Goal: Task Accomplishment & Management: Understand process/instructions

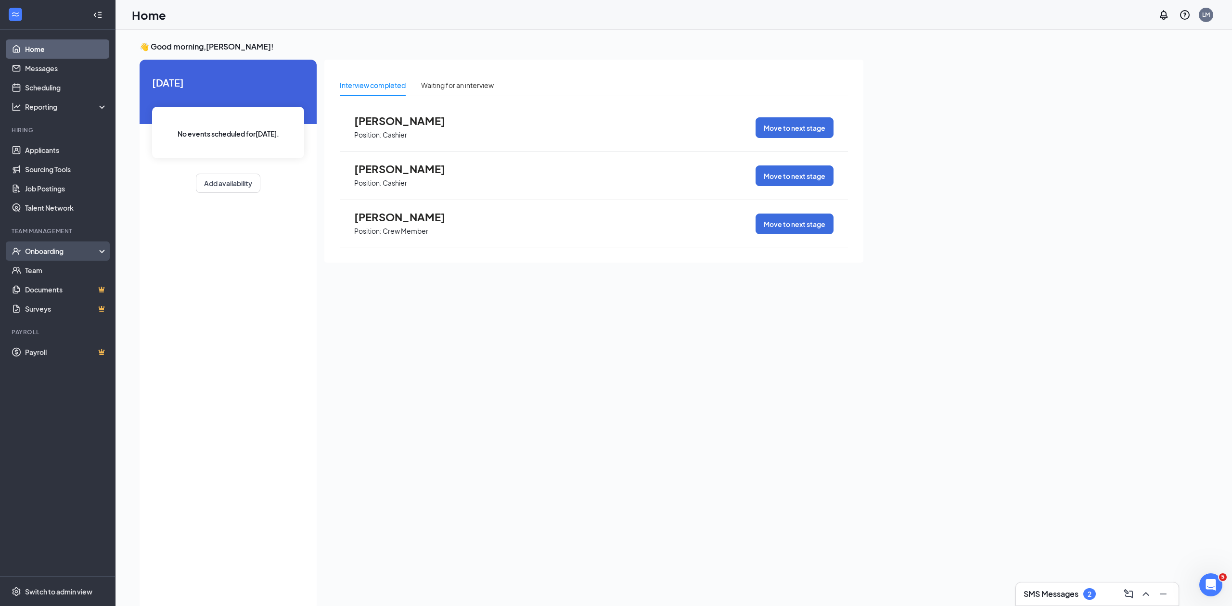
click at [73, 249] on div "Onboarding" at bounding box center [62, 251] width 74 height 10
click at [52, 267] on link "Overview" at bounding box center [66, 270] width 82 height 19
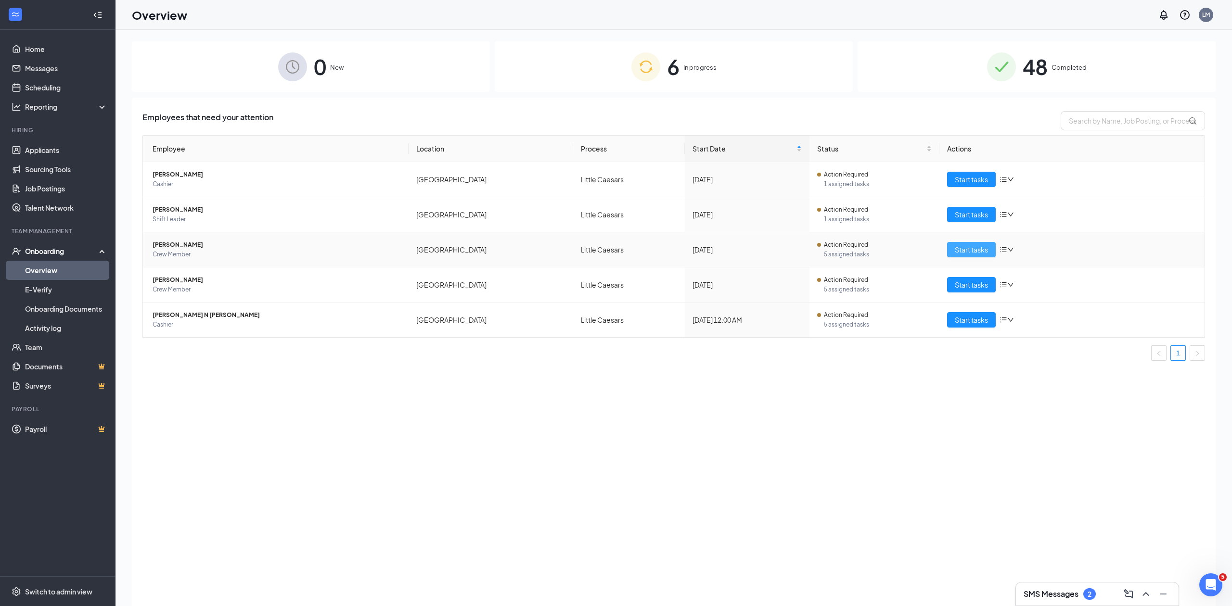
click at [969, 249] on span "Start tasks" at bounding box center [971, 250] width 33 height 11
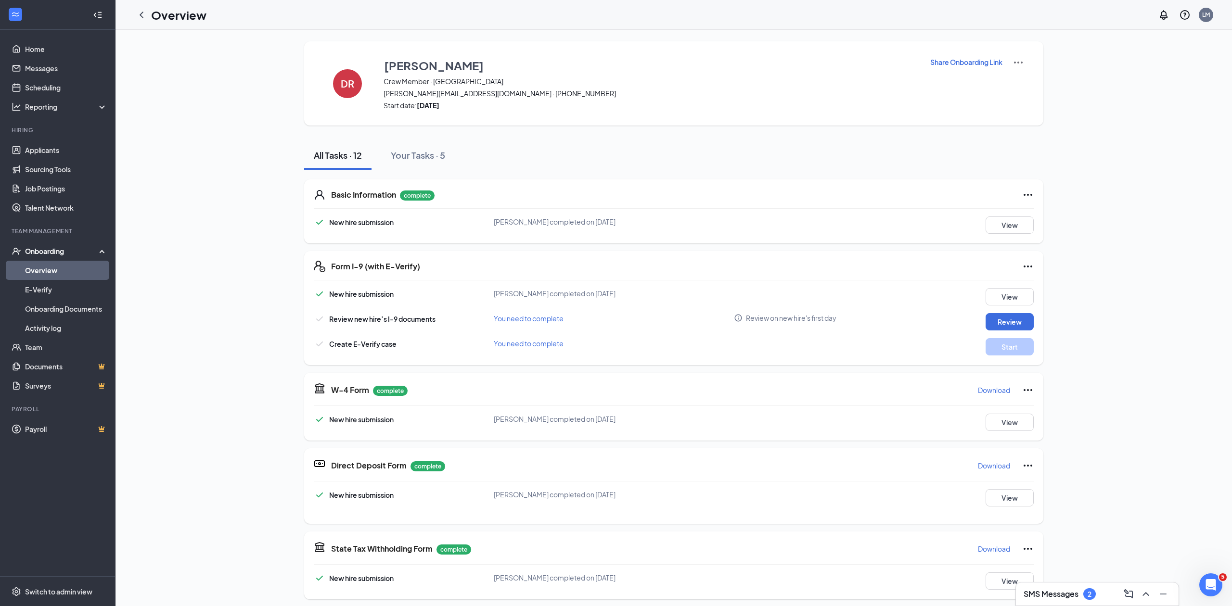
click at [222, 195] on div "[PERSON_NAME] Crew Member · 29th Street [PERSON_NAME][EMAIL_ADDRESS][DOMAIN_NAM…" at bounding box center [674, 464] width 1084 height 847
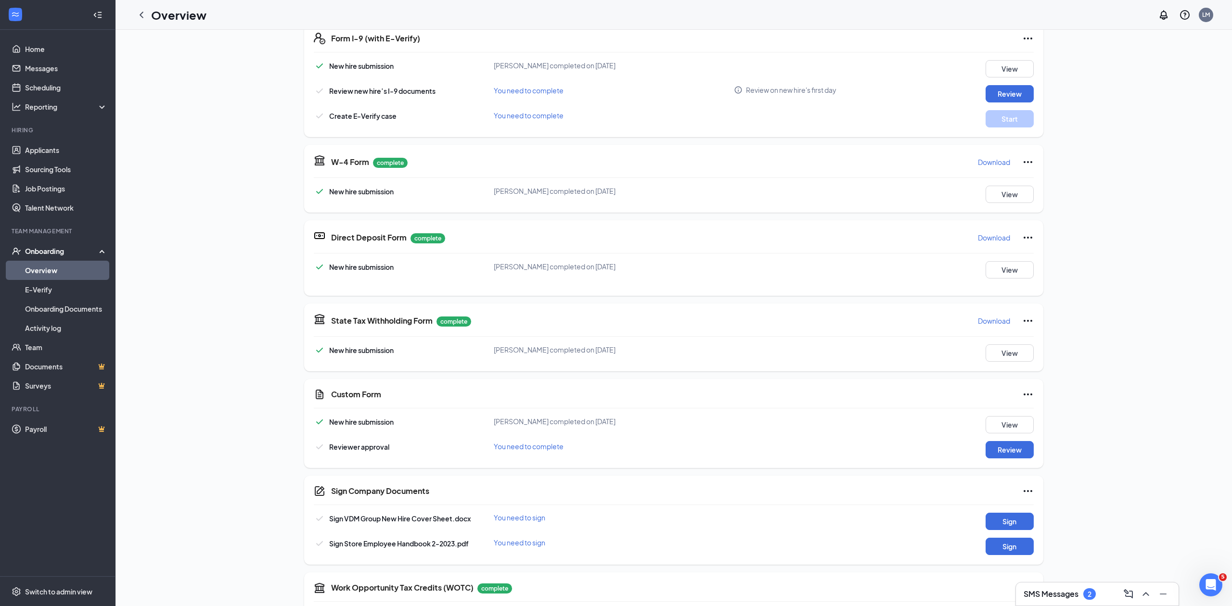
scroll to position [26, 0]
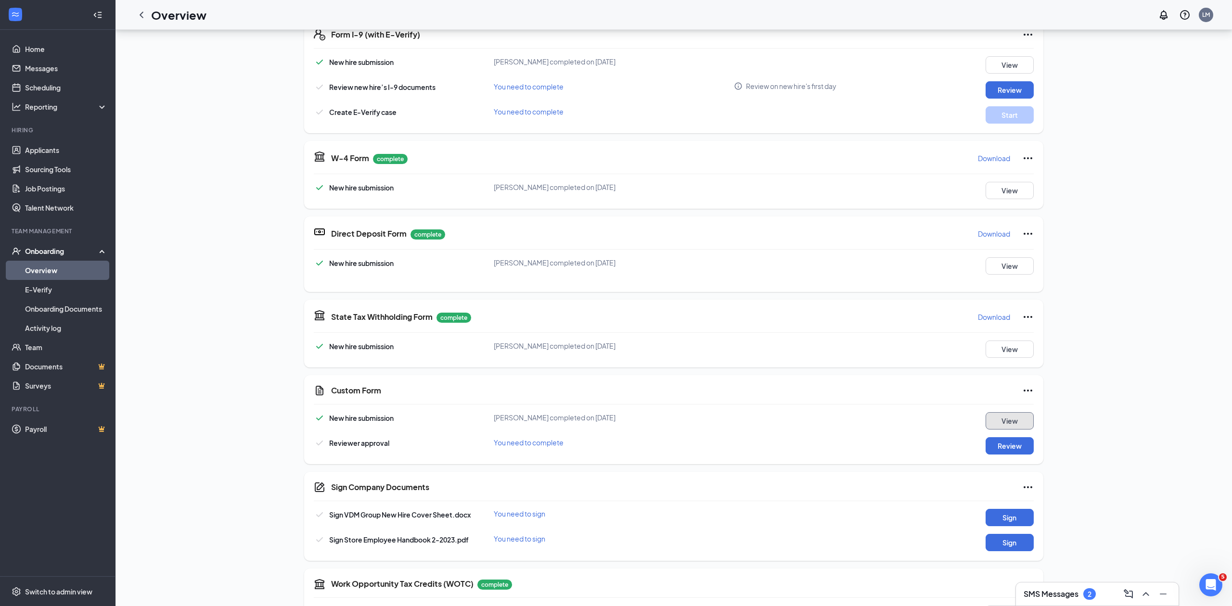
click at [1016, 423] on button "View" at bounding box center [1010, 421] width 48 height 17
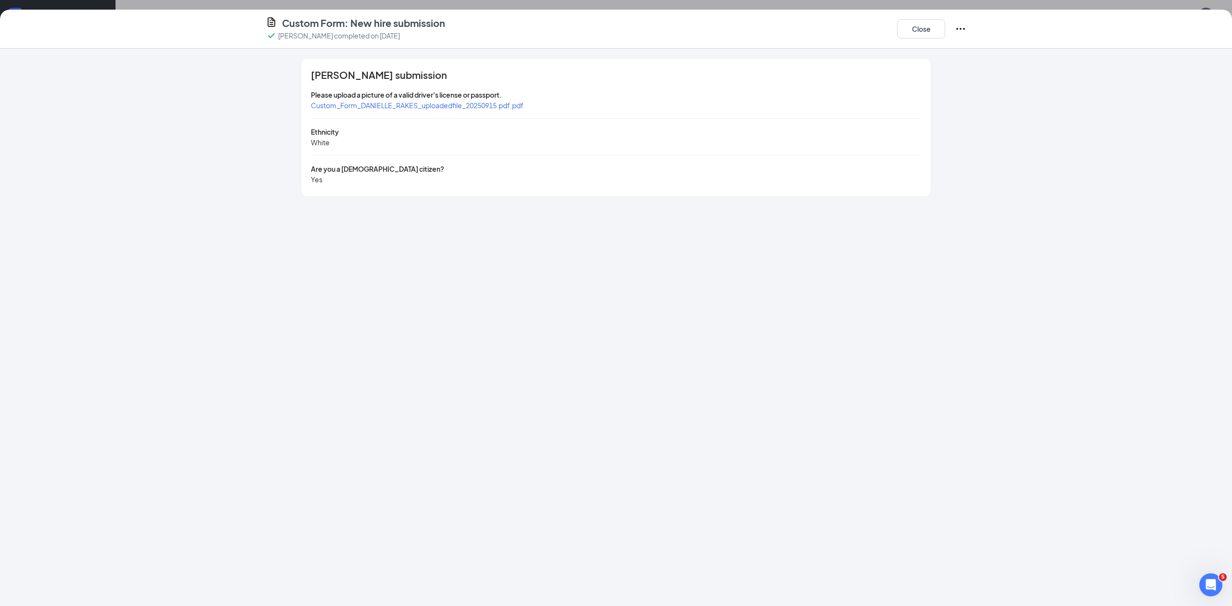
click at [458, 103] on span "Custom_Form_DANIELLE_RAKES_uploadedfile_20250915.pdf.pdf" at bounding box center [417, 105] width 213 height 9
click at [916, 29] on button "Close" at bounding box center [921, 28] width 48 height 19
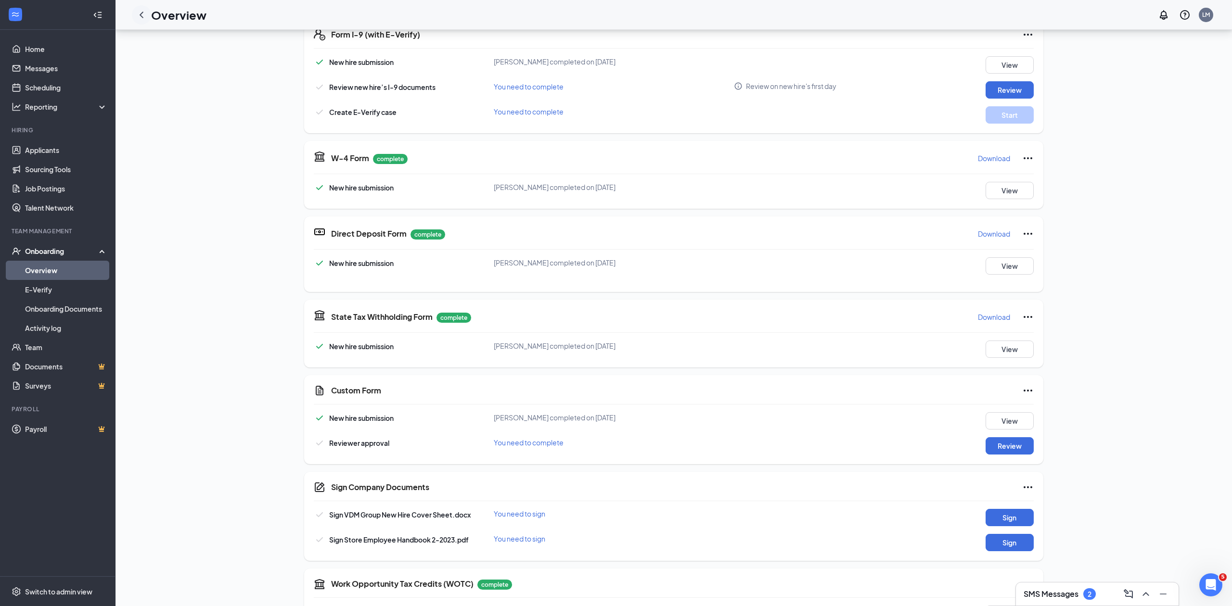
click at [143, 15] on icon "ChevronLeft" at bounding box center [142, 15] width 12 height 12
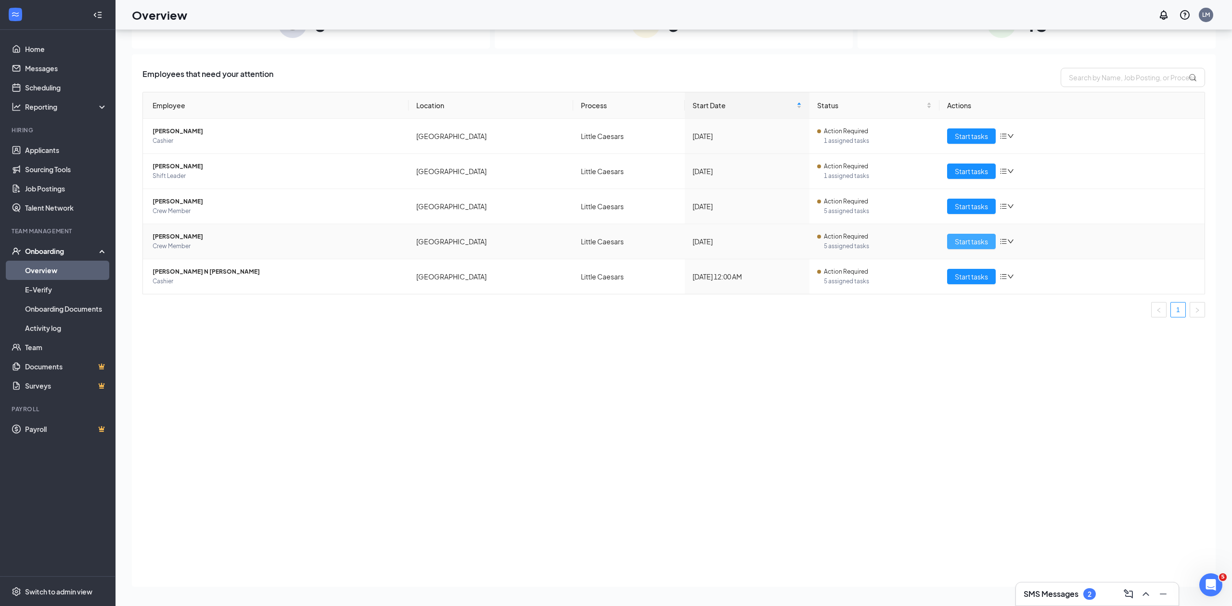
click at [963, 241] on span "Start tasks" at bounding box center [971, 241] width 33 height 11
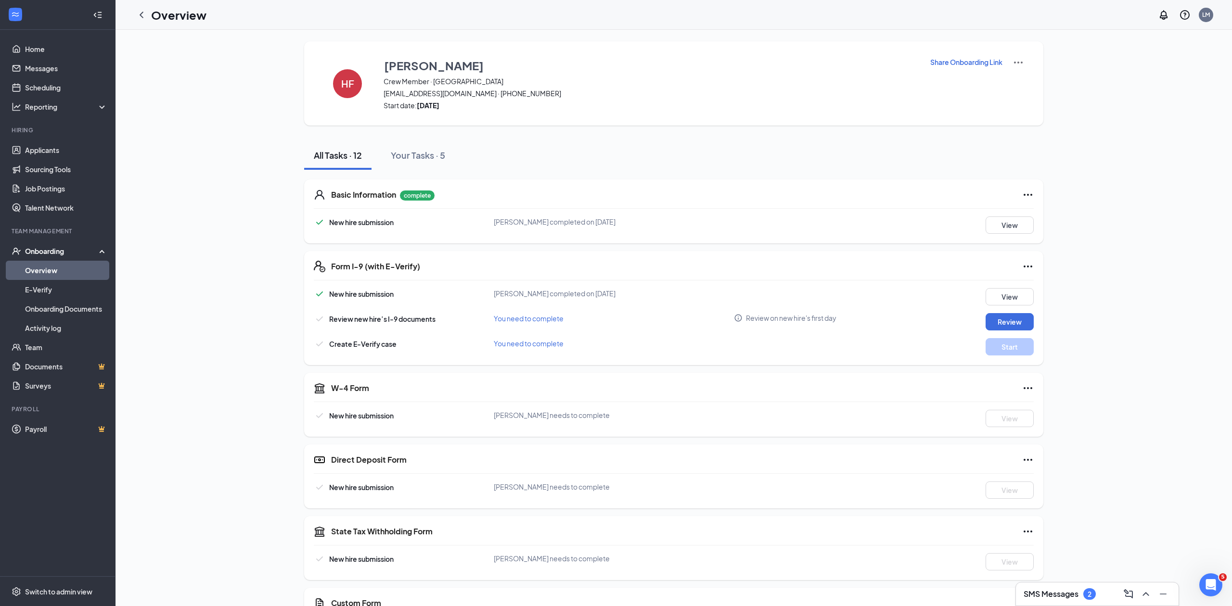
click at [1171, 417] on div "HF [PERSON_NAME] Crew Member · [GEOGRAPHIC_DATA][EMAIL_ADDRESS][DOMAIN_NAME] · …" at bounding box center [674, 443] width 1084 height 804
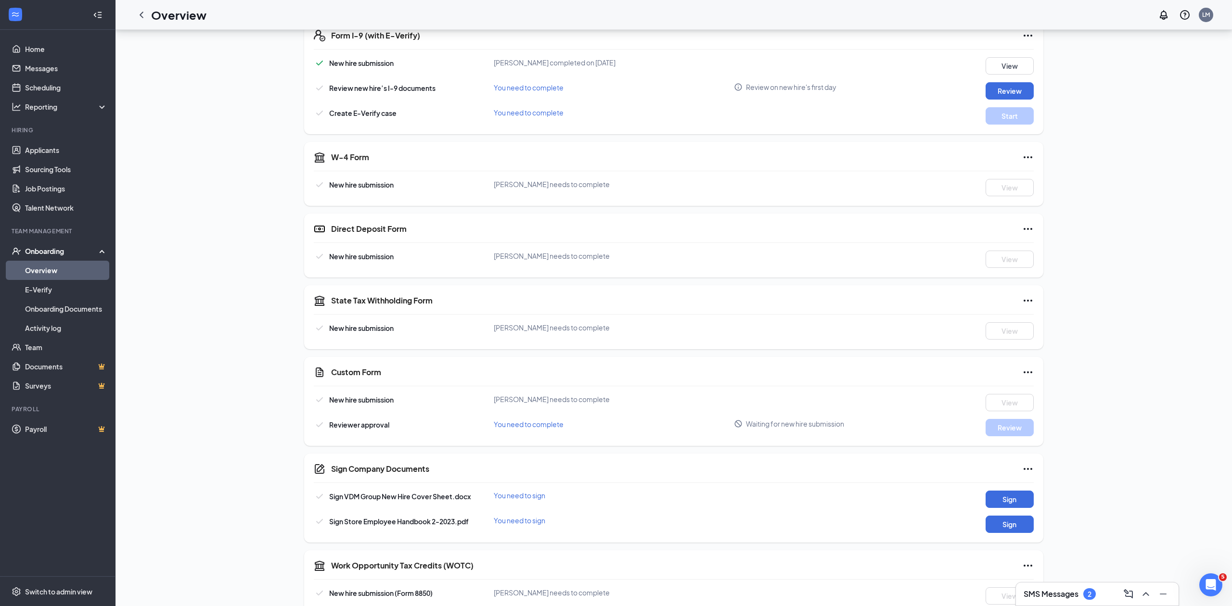
scroll to position [252, 0]
